Goal: Task Accomplishment & Management: Complete application form

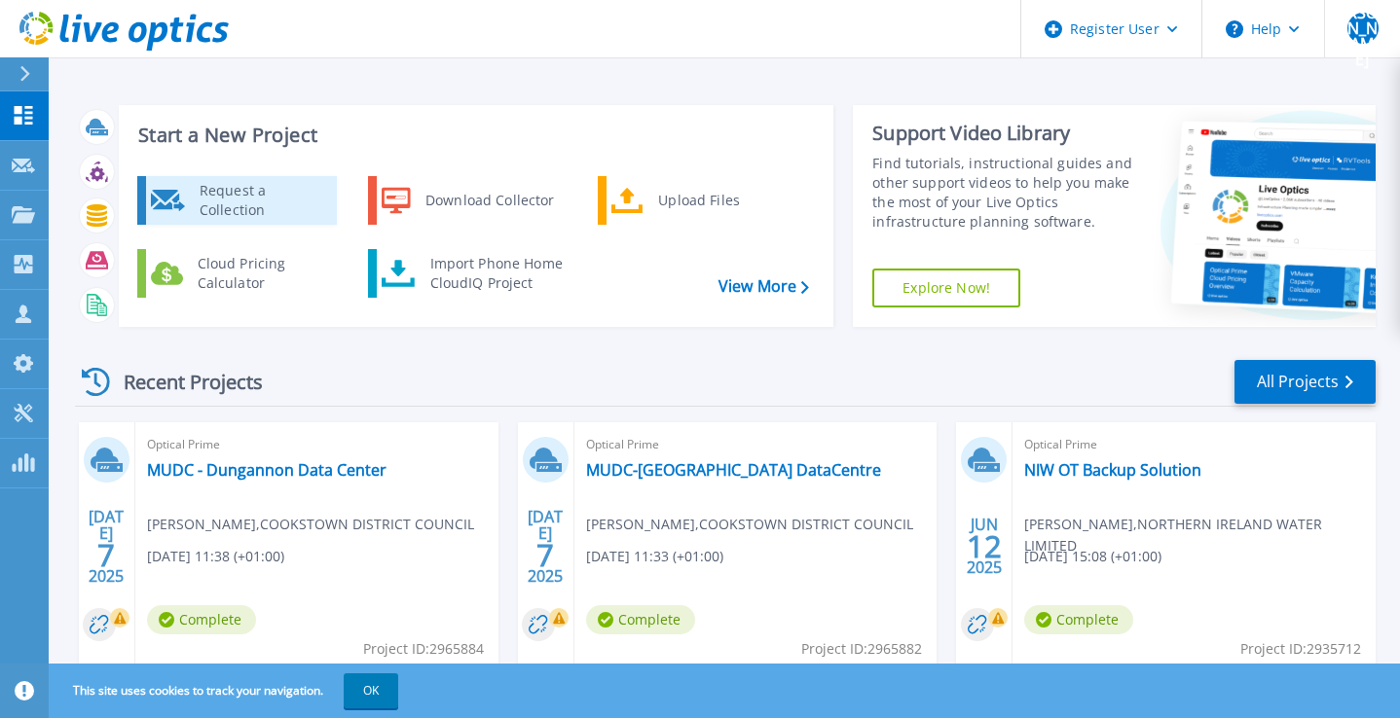
click at [279, 203] on div "Request a Collection" at bounding box center [261, 200] width 142 height 39
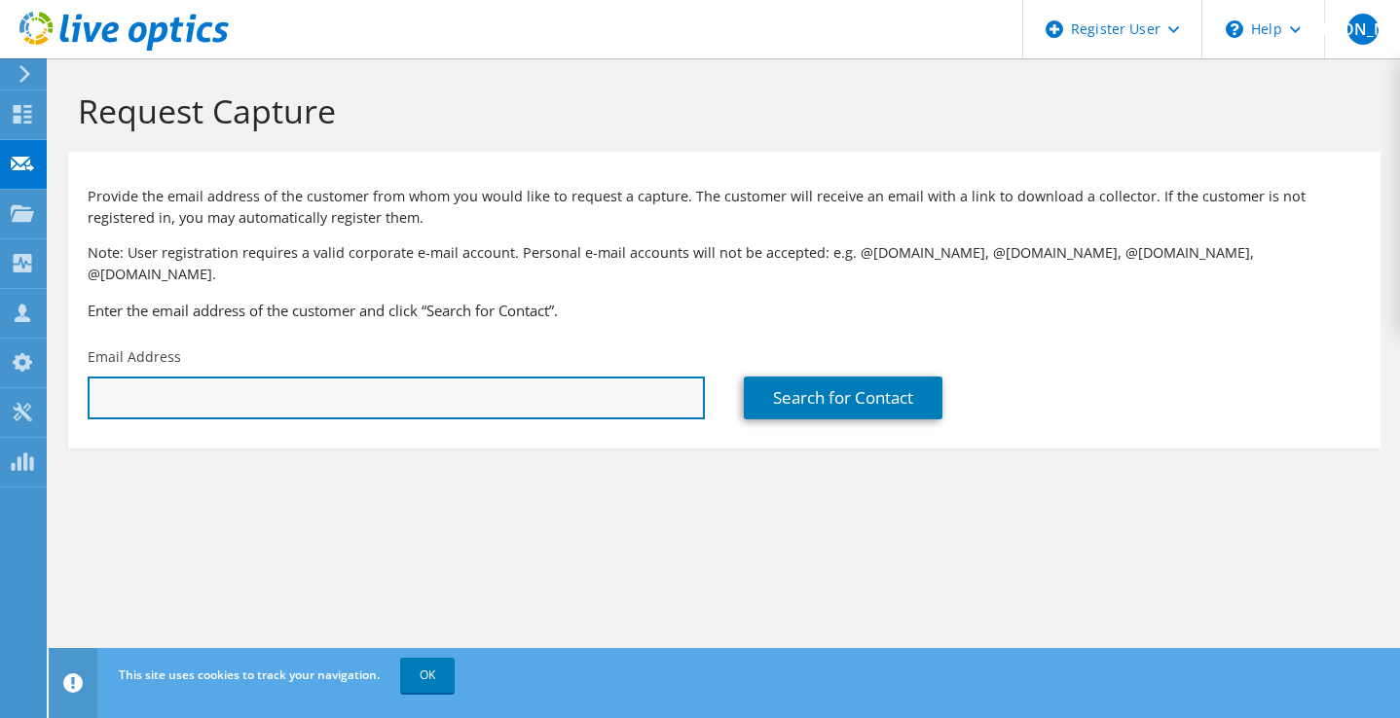
click at [340, 377] on input "text" at bounding box center [396, 398] width 617 height 43
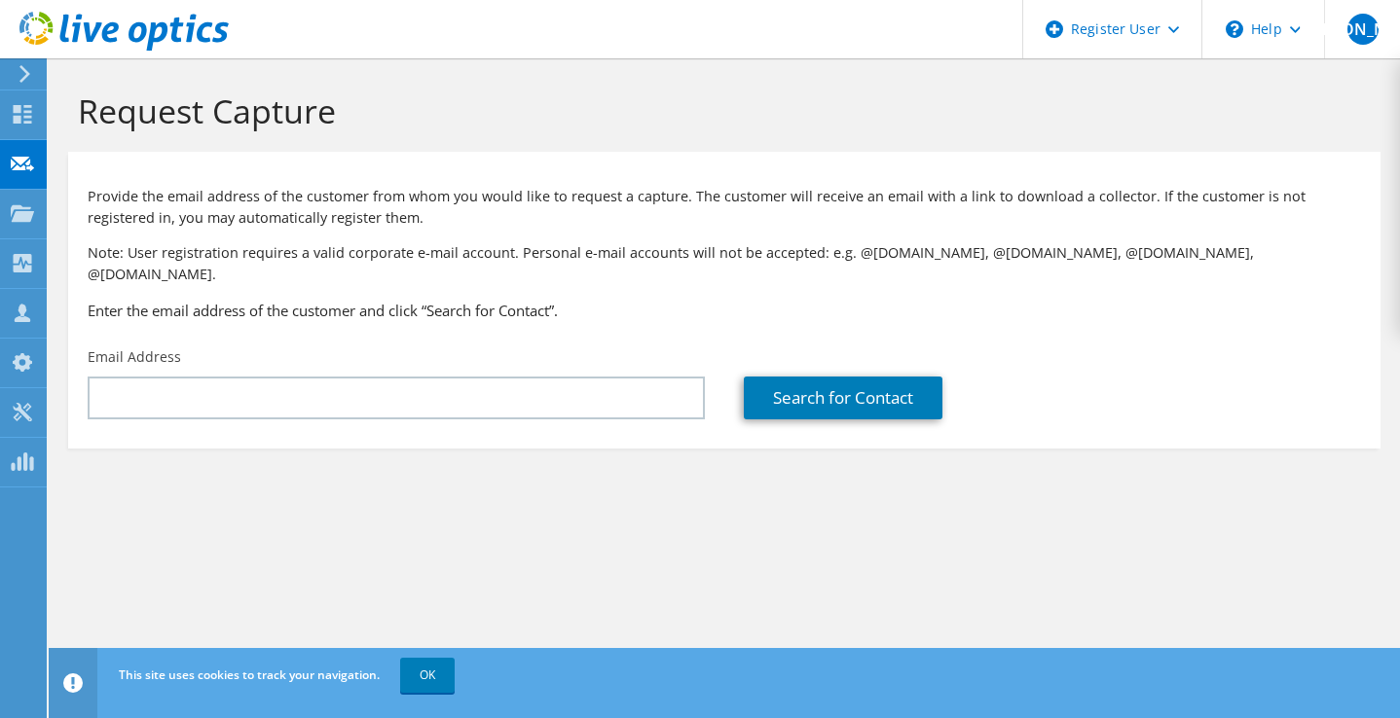
click at [602, 539] on div "Request Capture Provide the email address of the customer from whom you would l…" at bounding box center [724, 388] width 1351 height 660
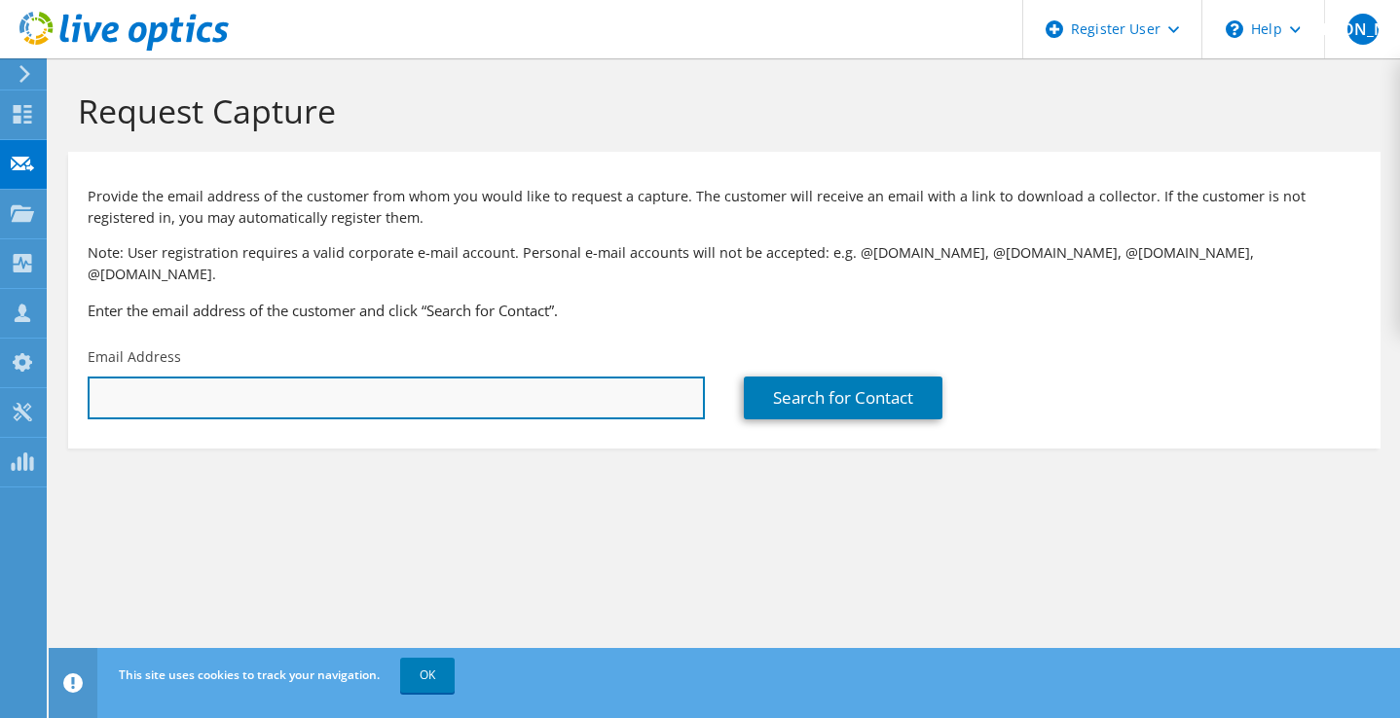
click at [463, 385] on input "text" at bounding box center [396, 398] width 617 height 43
paste input "Martin McCauley <martin.mccauley@wrbarnett.com>"
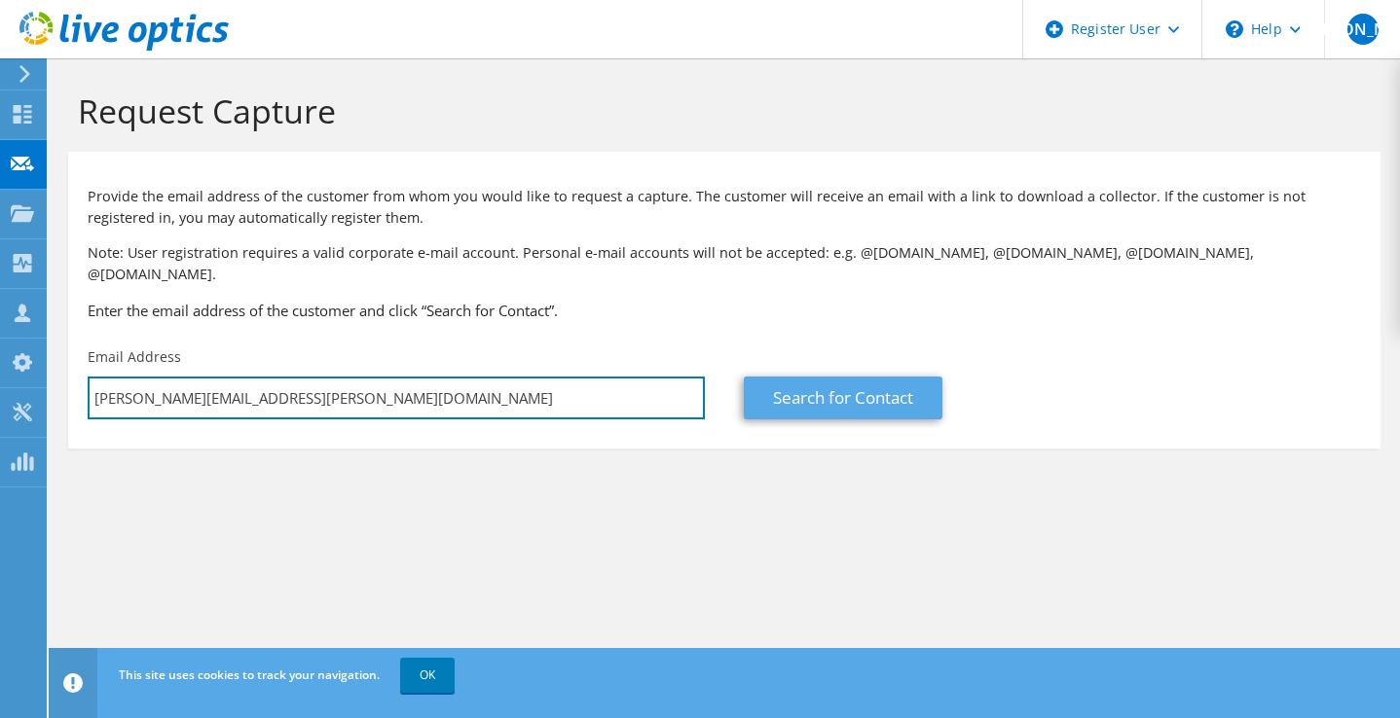
type input "martin.mccauley@wrbarnett.com"
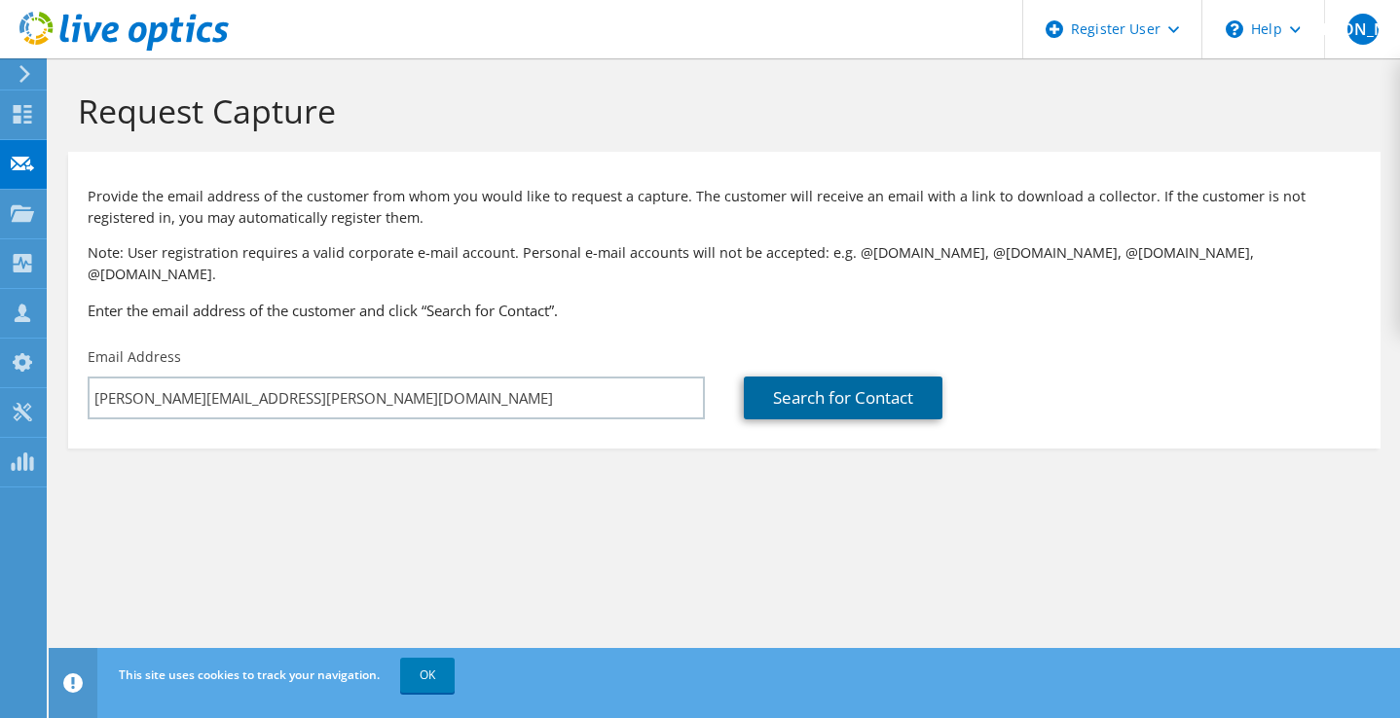
click at [784, 377] on link "Search for Contact" at bounding box center [843, 398] width 199 height 43
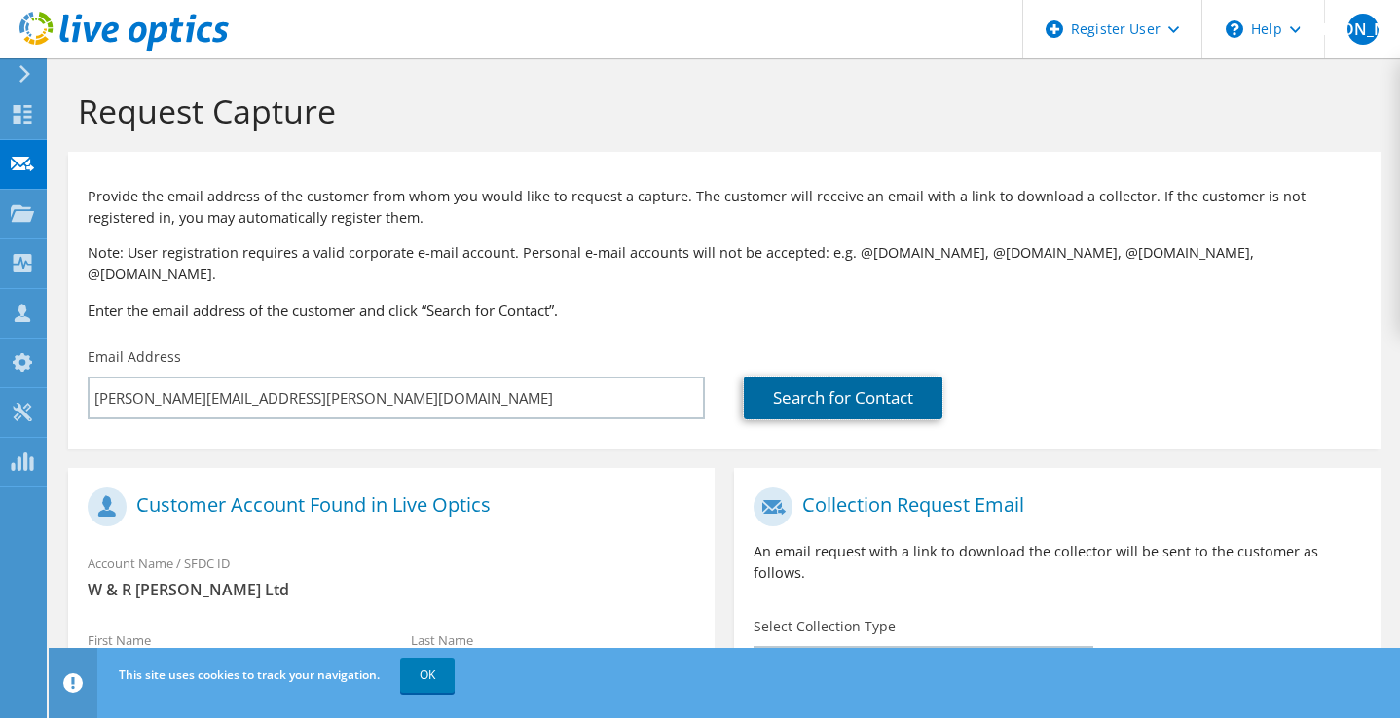
scroll to position [368, 0]
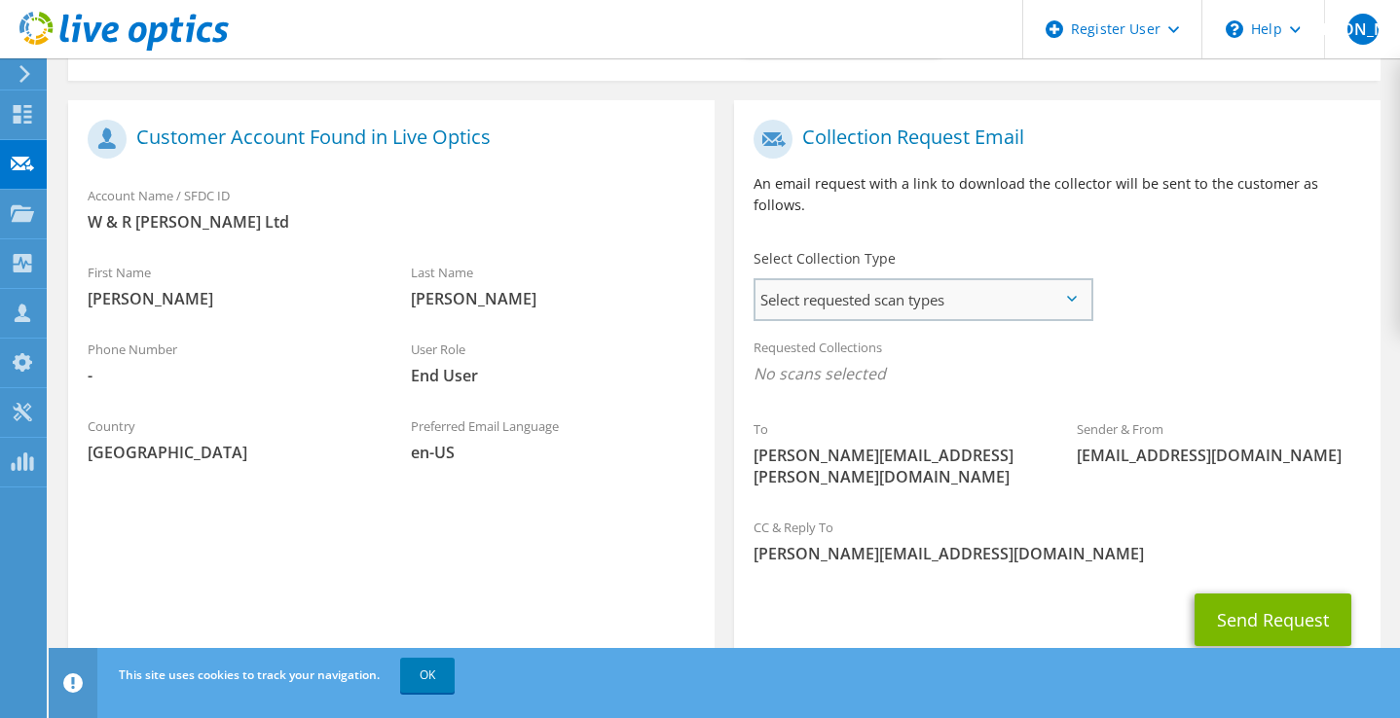
click at [842, 280] on span "Select requested scan types" at bounding box center [922, 299] width 335 height 39
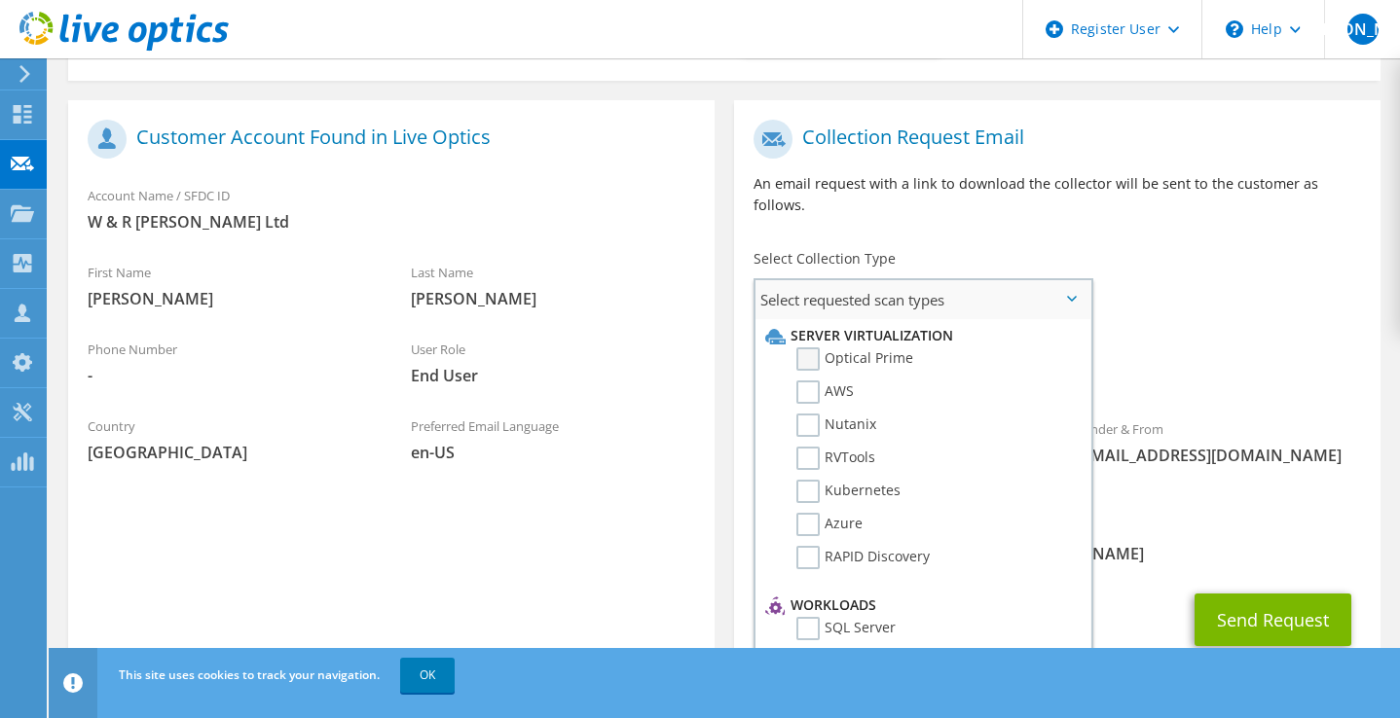
click at [809, 348] on label "Optical Prime" at bounding box center [854, 359] width 117 height 23
click at [0, 0] on input "Optical Prime" at bounding box center [0, 0] width 0 height 0
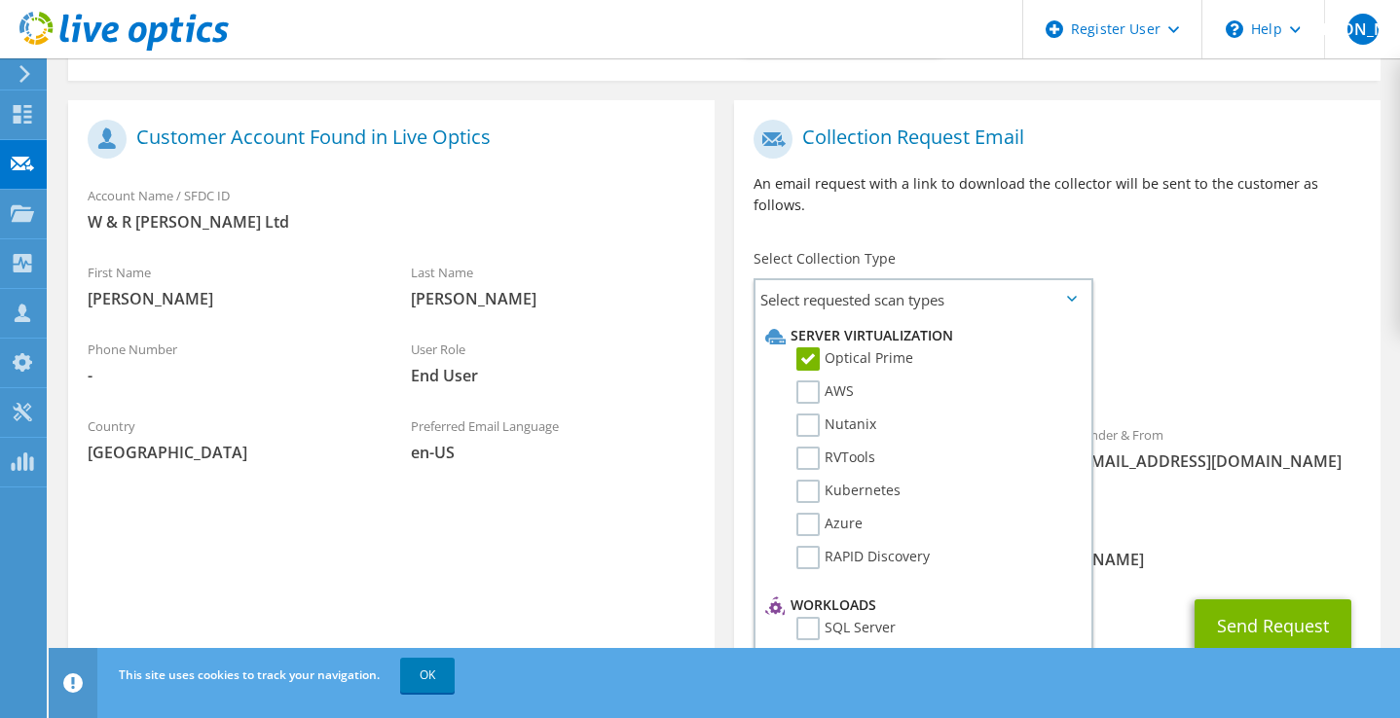
click at [1202, 513] on div "CC & Reply To John.Oconnor1@dell.com" at bounding box center [1057, 546] width 646 height 67
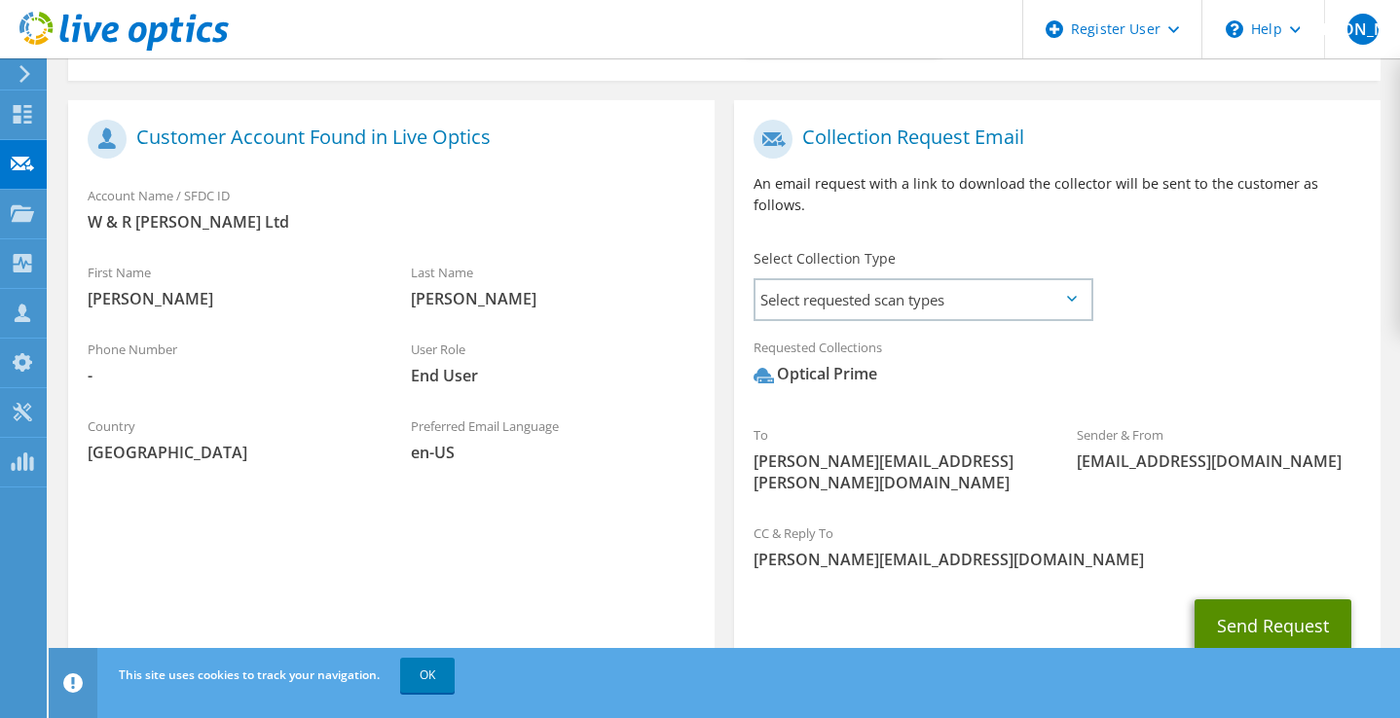
click at [1252, 600] on button "Send Request" at bounding box center [1272, 626] width 157 height 53
